Goal: Communication & Community: Share content

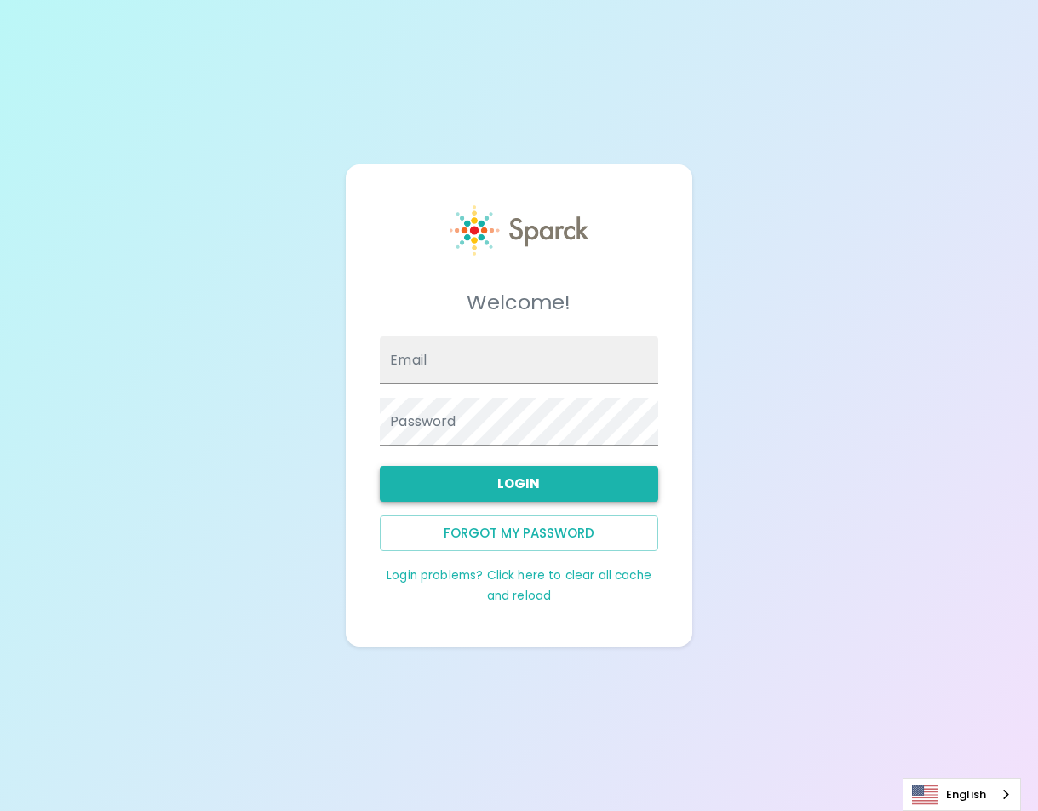
type input "[PERSON_NAME][EMAIL_ADDRESS][DOMAIN_NAME]"
click at [520, 488] on button "Login" at bounding box center [519, 484] width 278 height 36
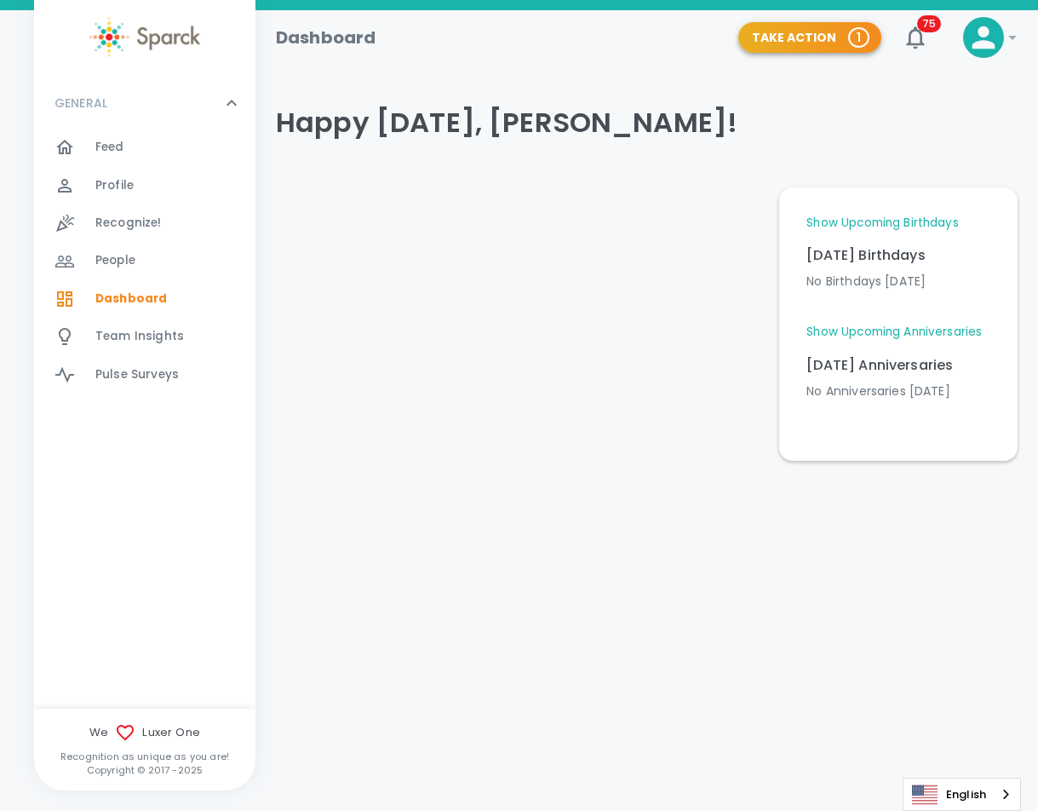
click at [819, 44] on button "Take Action 1" at bounding box center [809, 38] width 143 height 32
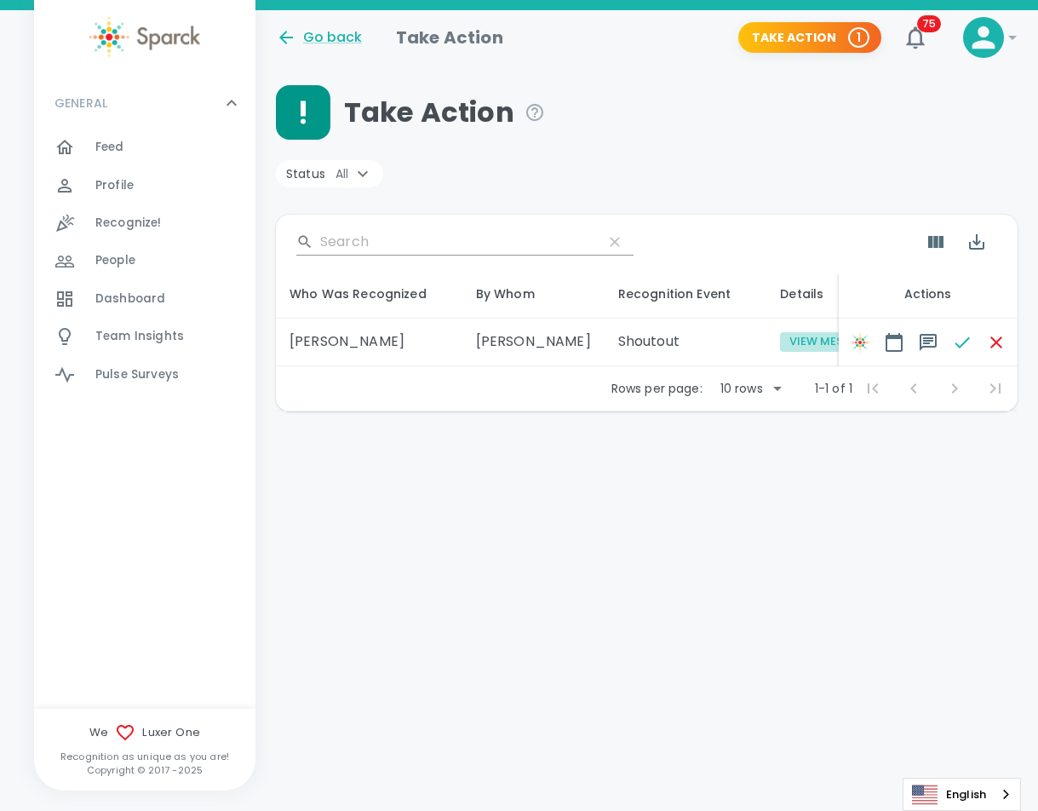
click at [780, 350] on button "View Message" at bounding box center [831, 342] width 102 height 20
click at [961, 349] on icon "button" at bounding box center [962, 342] width 20 height 20
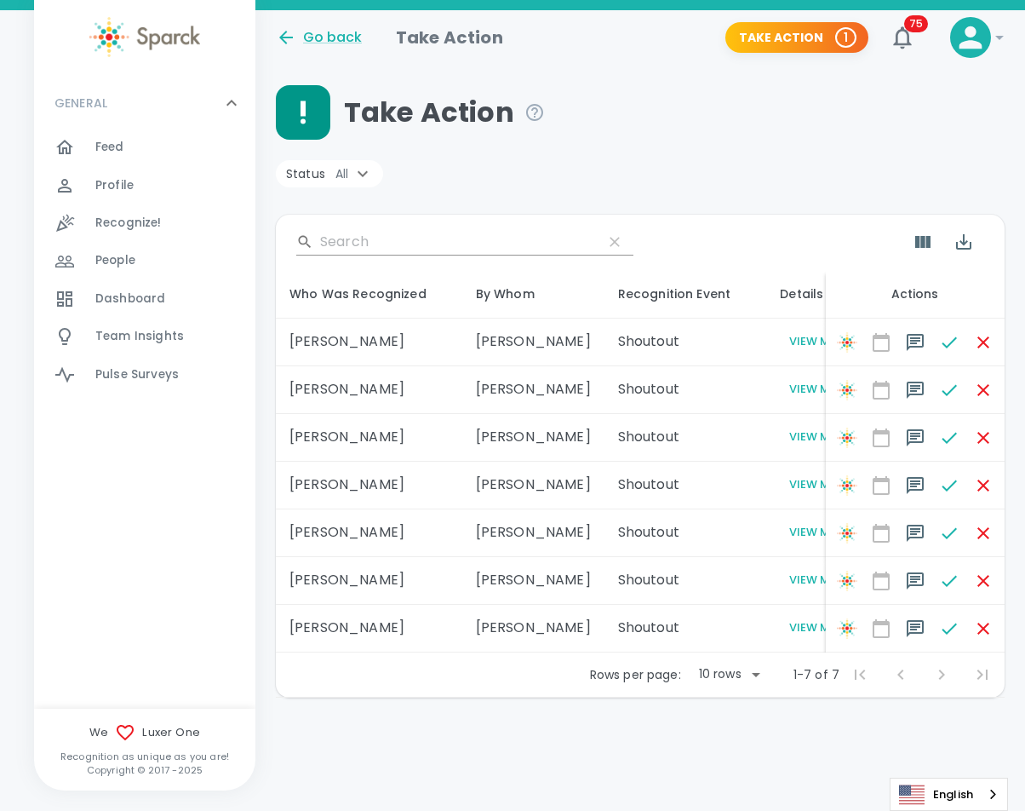
click at [106, 220] on span "Recognize!" at bounding box center [128, 223] width 66 height 17
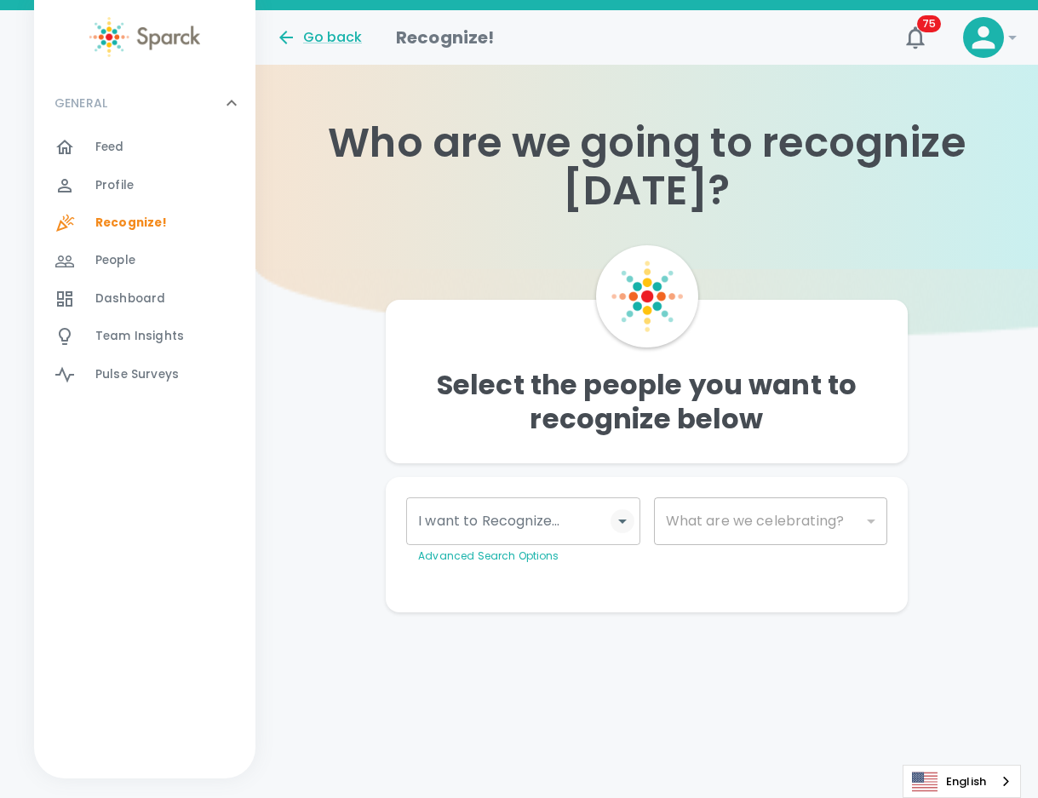
click at [611, 522] on button "Open" at bounding box center [623, 521] width 24 height 24
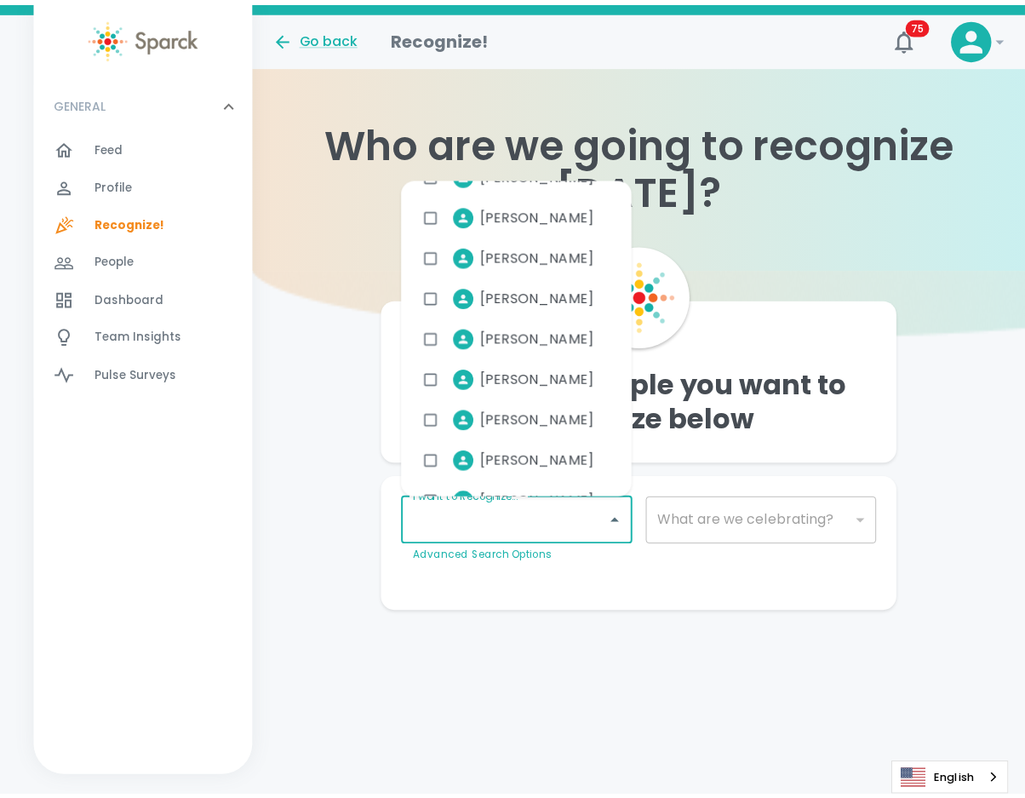
scroll to position [4447, 0]
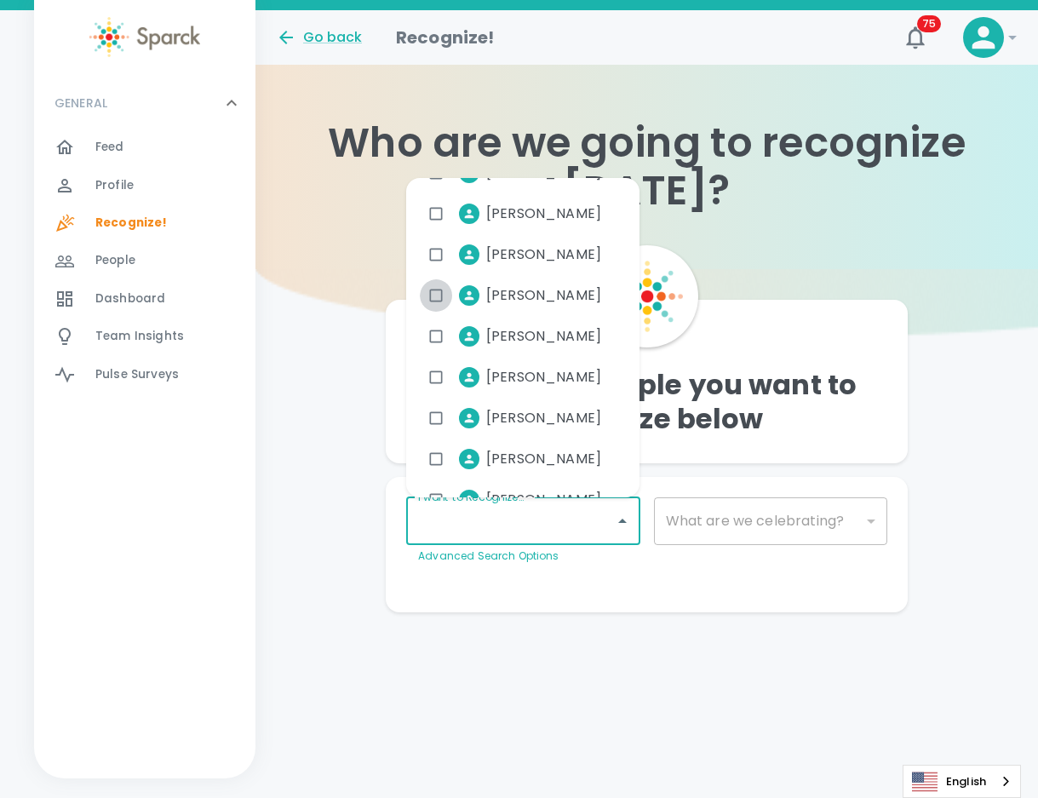
click at [433, 288] on input "checkbox" at bounding box center [436, 295] width 32 height 32
checkbox input "true"
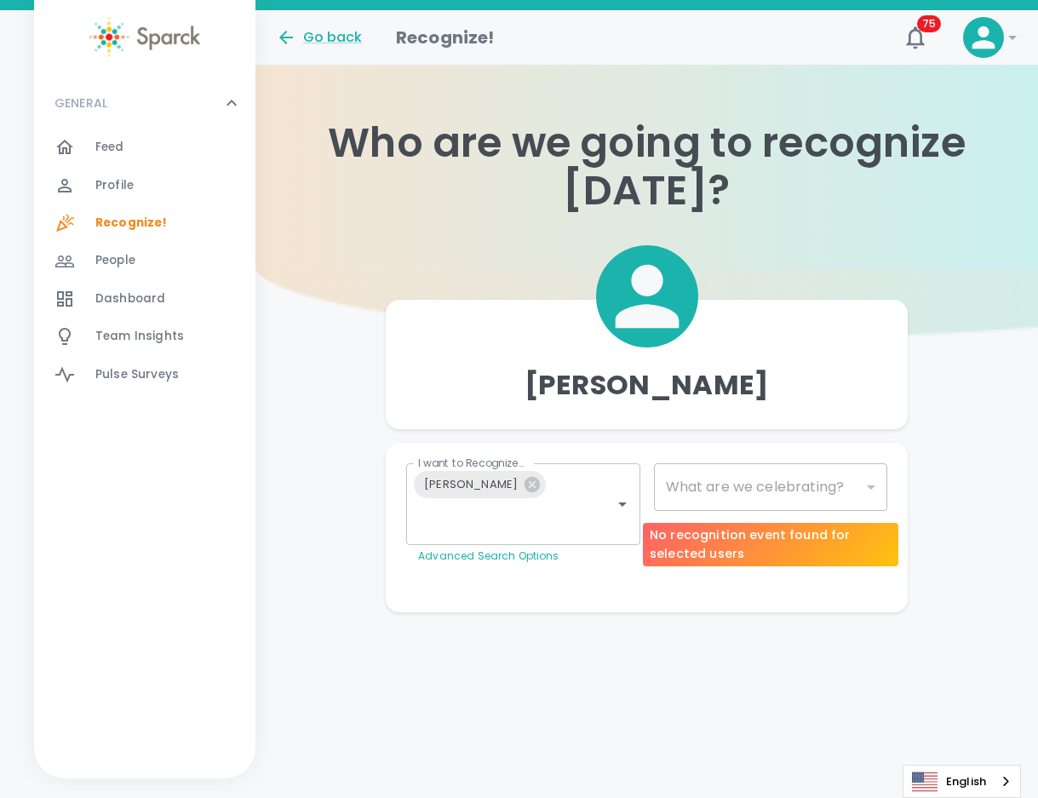
click at [791, 487] on div "​" at bounding box center [770, 487] width 233 height 48
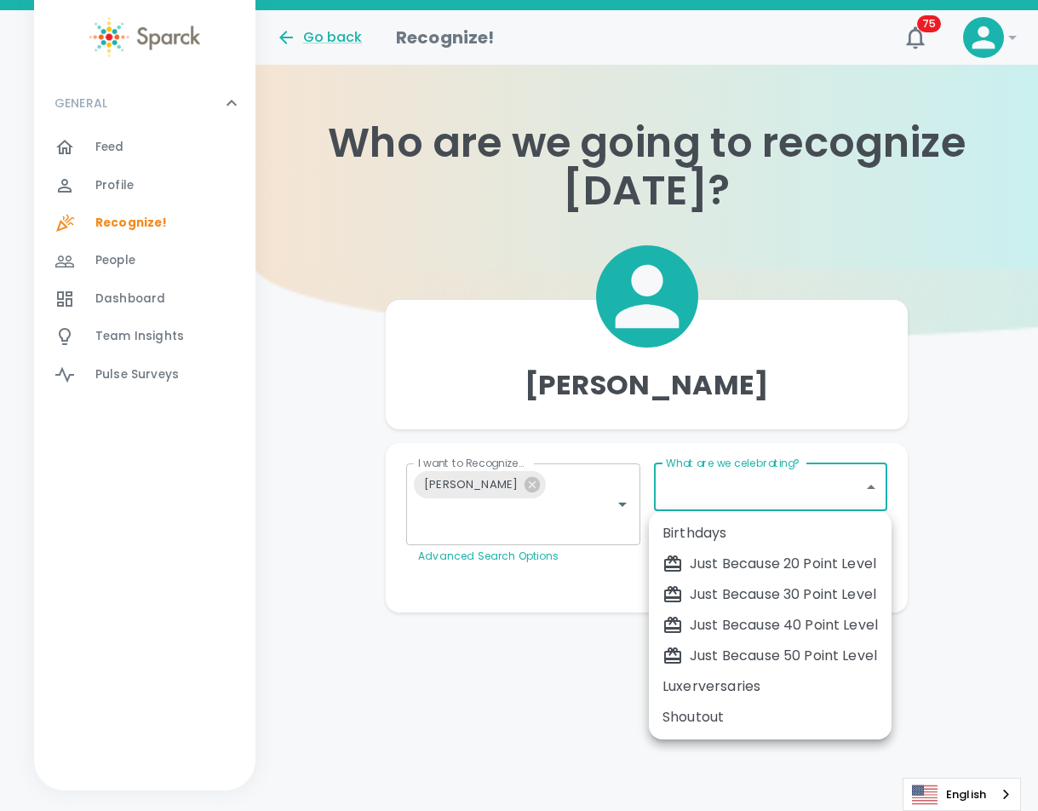
click at [871, 485] on body "Skip Navigation Go back Recognize! 75 ! GENERAL 0 Feed 0 Profile 0 Recognize! 0…" at bounding box center [519, 340] width 1038 height 680
click at [728, 588] on div "Just Because 30 Point Level" at bounding box center [770, 594] width 215 height 20
type input "1696"
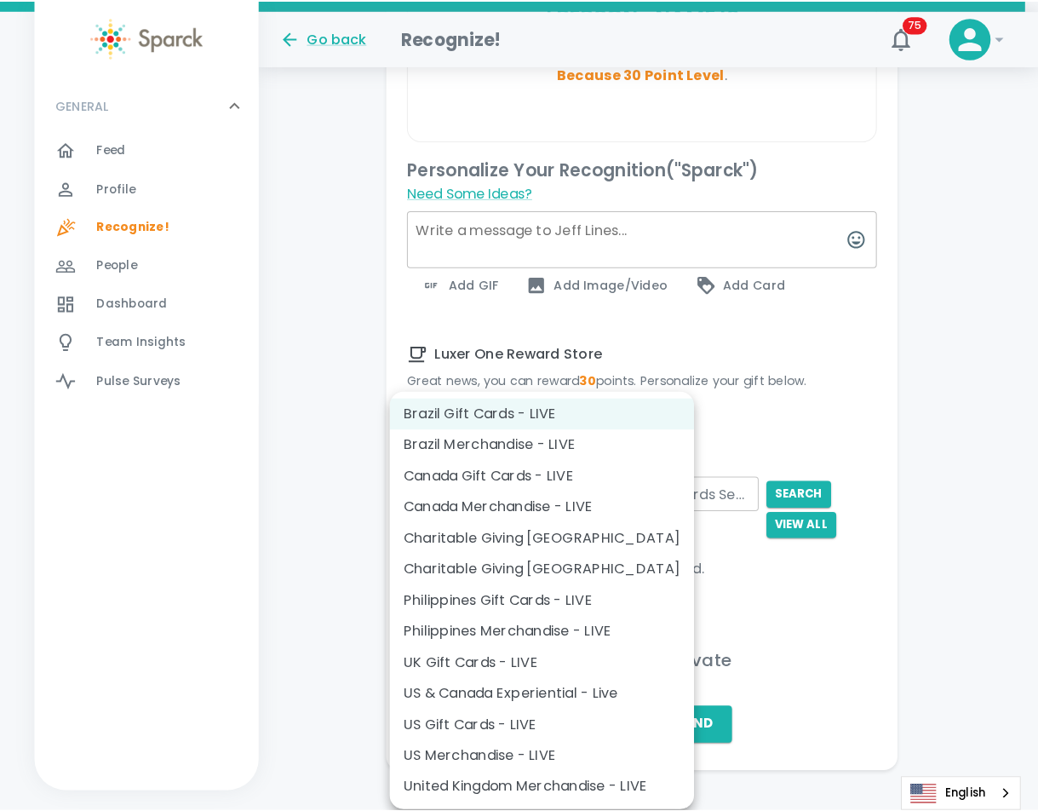
scroll to position [646, 0]
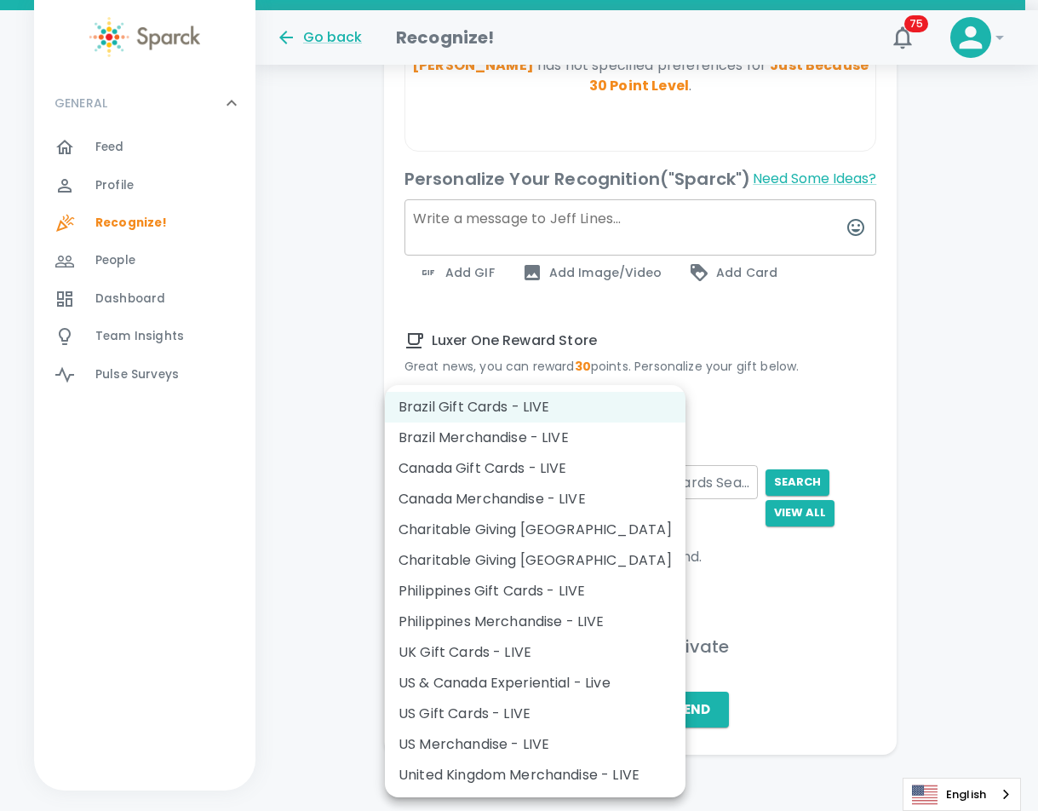
click at [624, 456] on body "Skip Navigation Go back Recognize! 75 ! GENERAL 0 Feed 0 Profile 0 Recognize! 0…" at bounding box center [519, 88] width 1038 height 1469
click at [462, 709] on li "US Gift Cards - LIVE" at bounding box center [535, 713] width 301 height 31
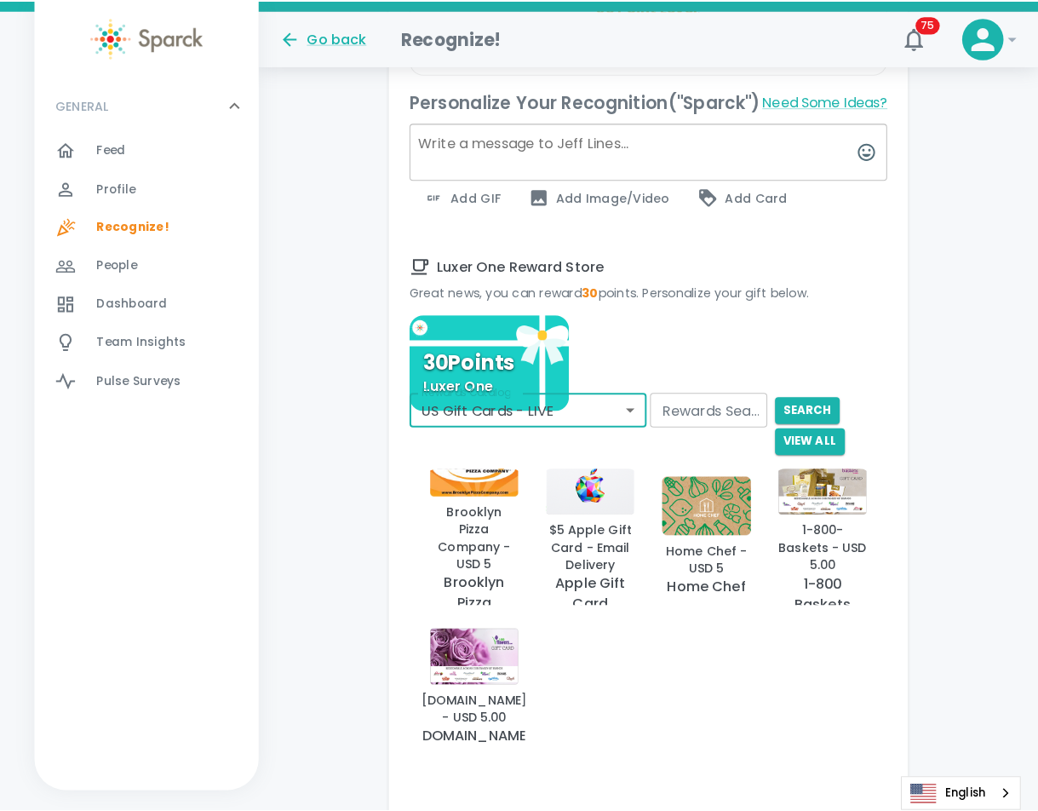
scroll to position [723, 0]
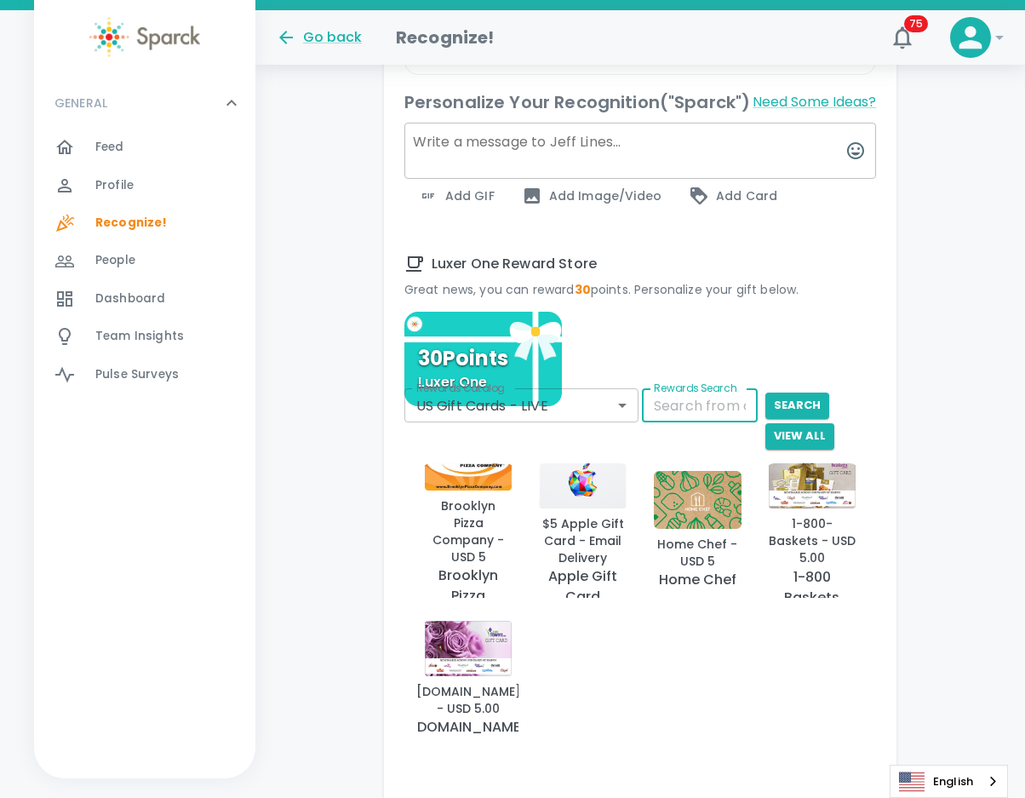
click at [675, 388] on input "Rewards Search" at bounding box center [700, 405] width 116 height 34
click at [630, 388] on body "Skip Navigation Go back Recognize! 75 ! GENERAL 0 Feed 0 Profile 0 Recognize! 0…" at bounding box center [512, 136] width 1025 height 1719
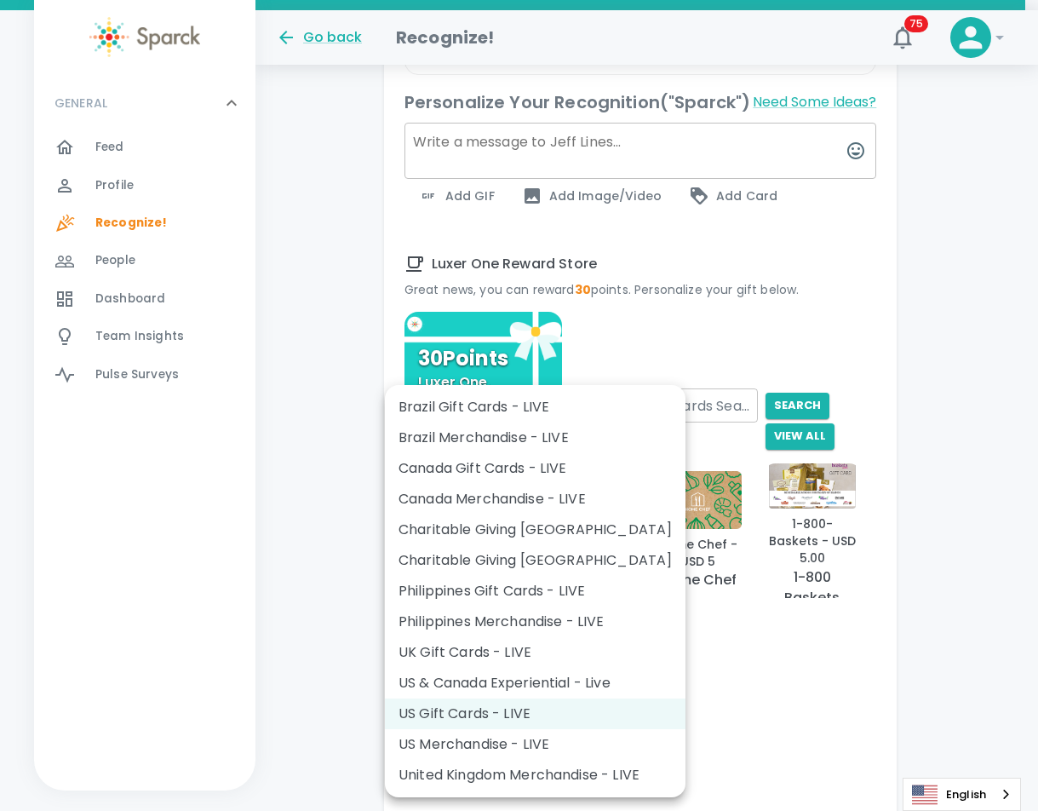
click at [465, 741] on li "US Merchandise - LIVE" at bounding box center [535, 744] width 301 height 31
type input "728"
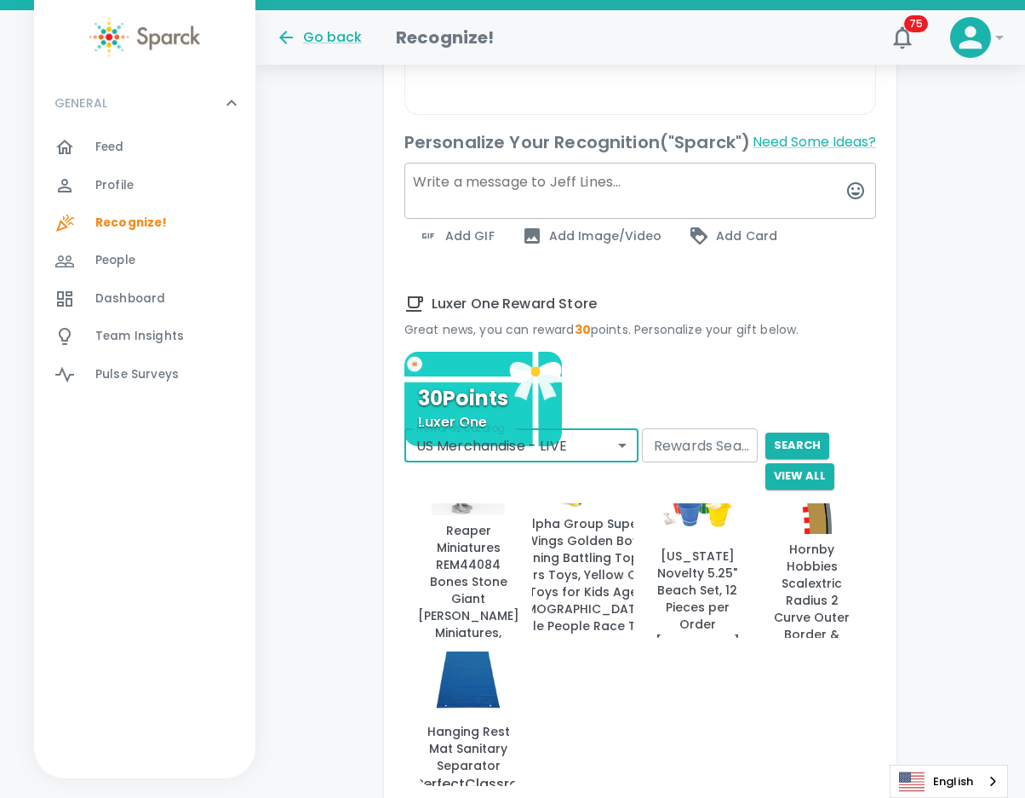
scroll to position [722, 0]
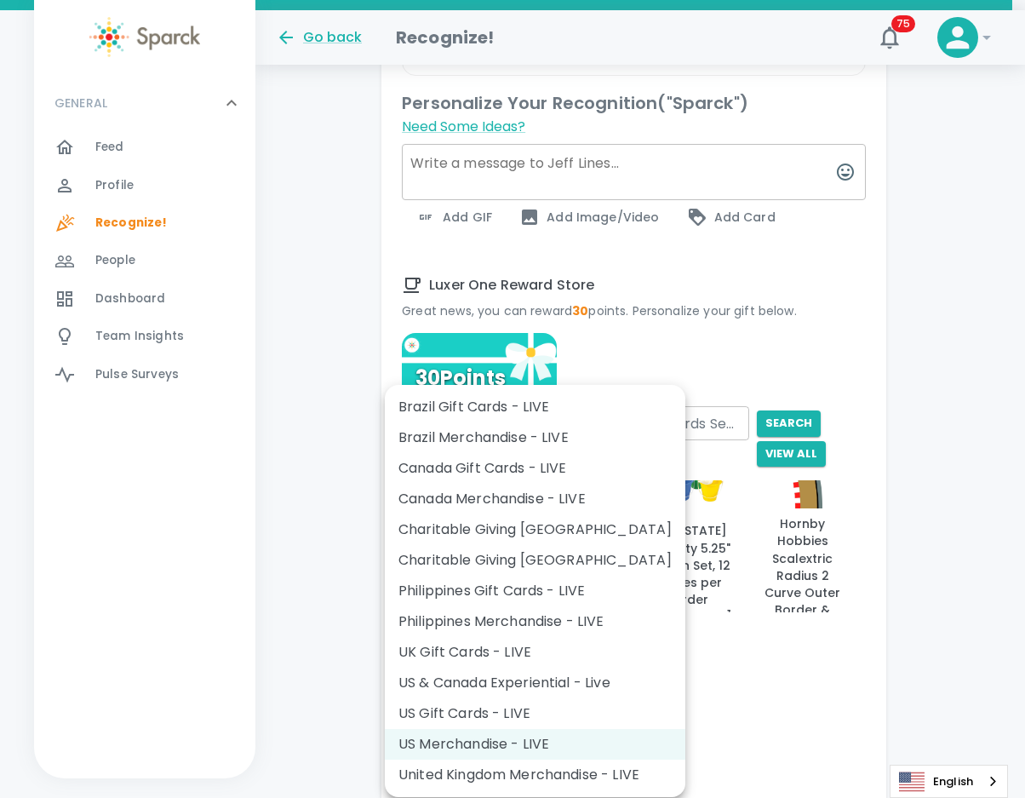
click at [617, 390] on body "Skip Navigation Go back Recognize! 75 ! GENERAL 0 Feed 0 Profile 0 Recognize! 0…" at bounding box center [512, 142] width 1025 height 1729
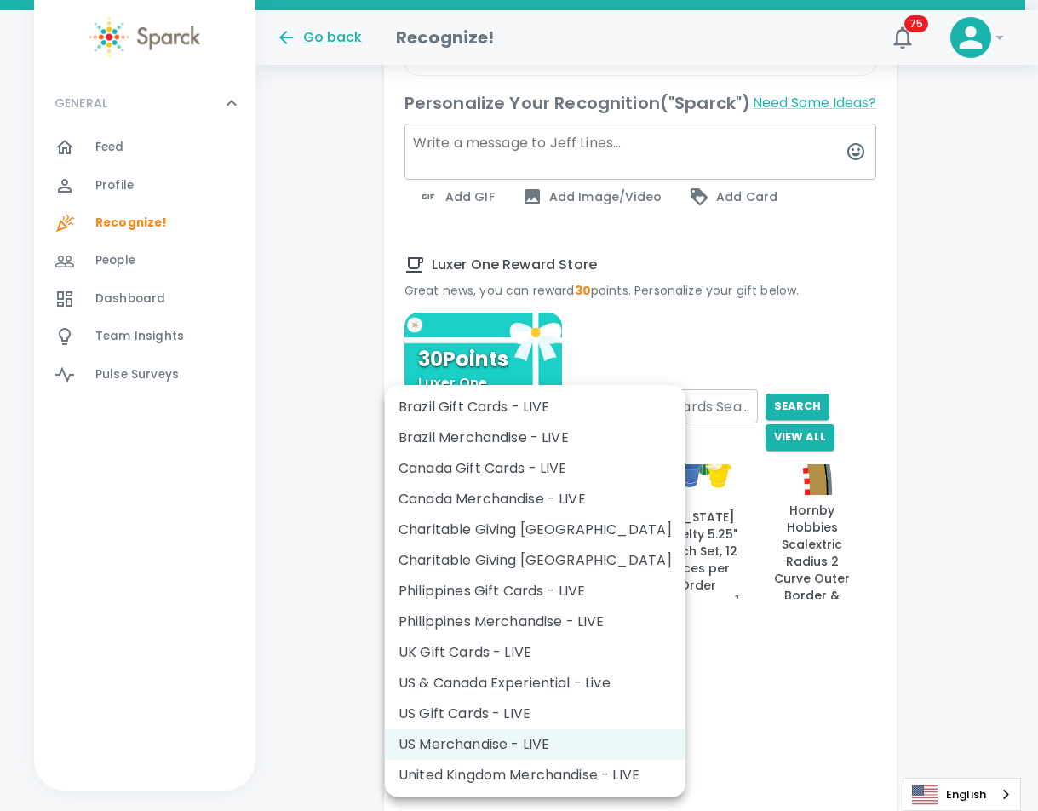
click at [789, 666] on div at bounding box center [519, 405] width 1038 height 811
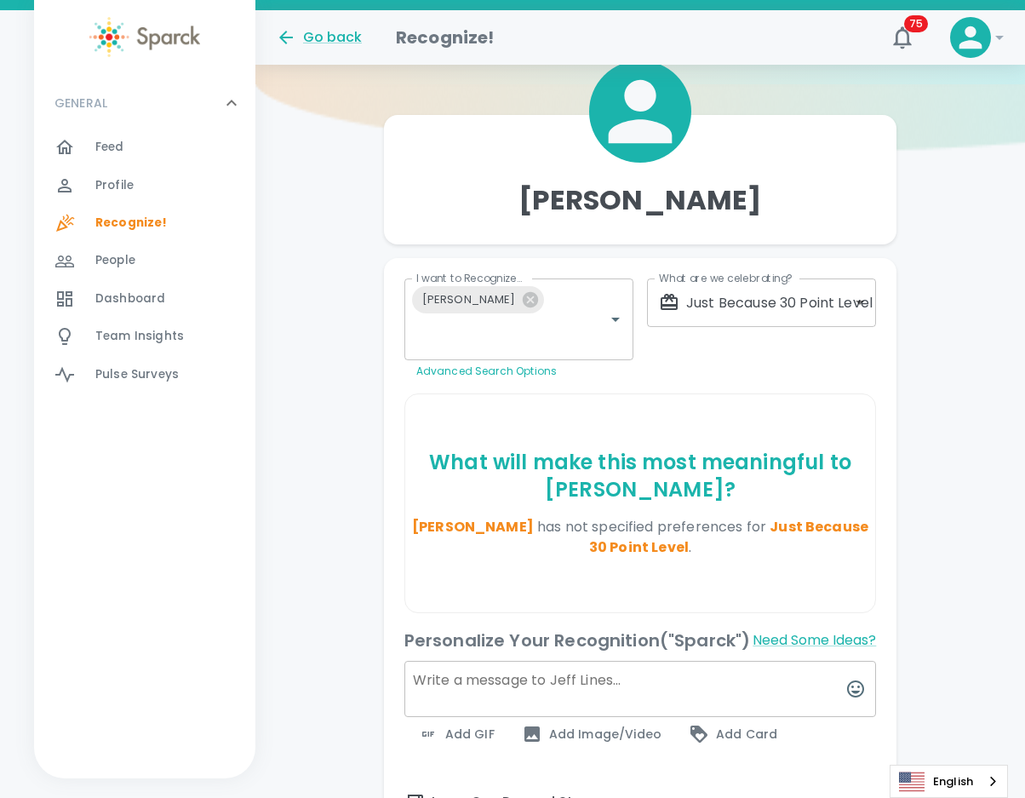
scroll to position [0, 0]
